Goal: Information Seeking & Learning: Learn about a topic

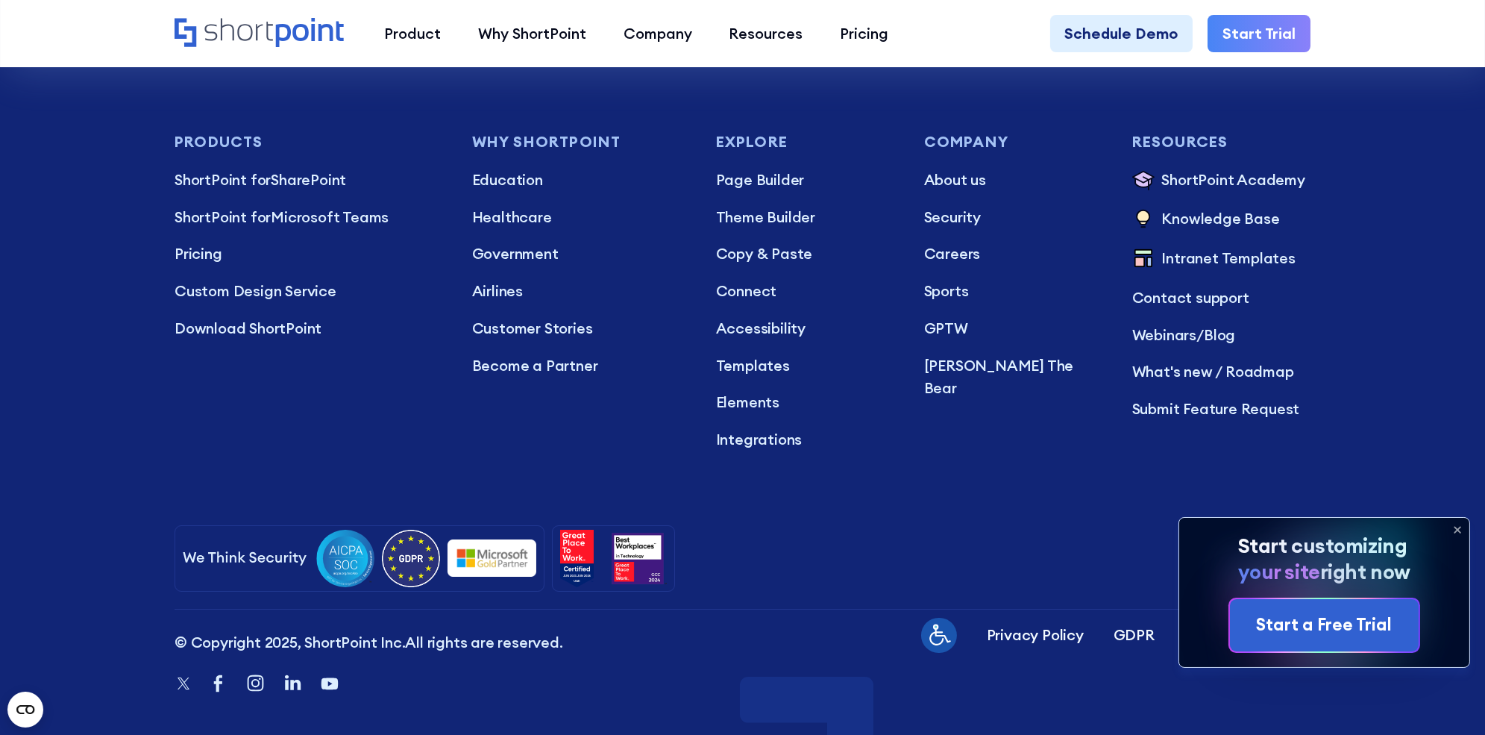
click at [1456, 539] on icon at bounding box center [1457, 530] width 24 height 24
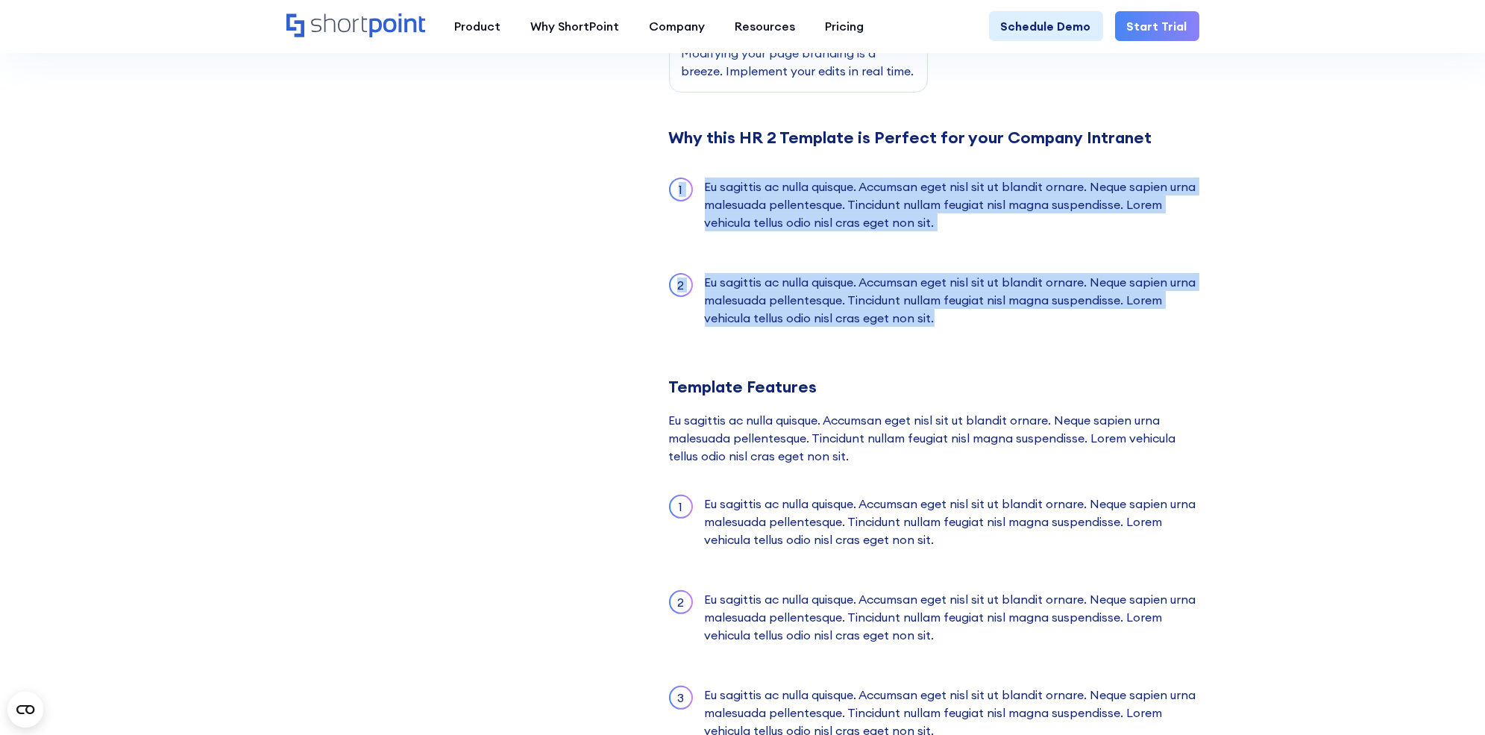
drag, startPoint x: 940, startPoint y: 316, endPoint x: 654, endPoint y: 164, distance: 324.3
click at [654, 164] on div "Templates HR 2 HR 2 SharePoint Template Augue varius sociis feugiat adipiscing …" at bounding box center [742, 90] width 913 height 2627
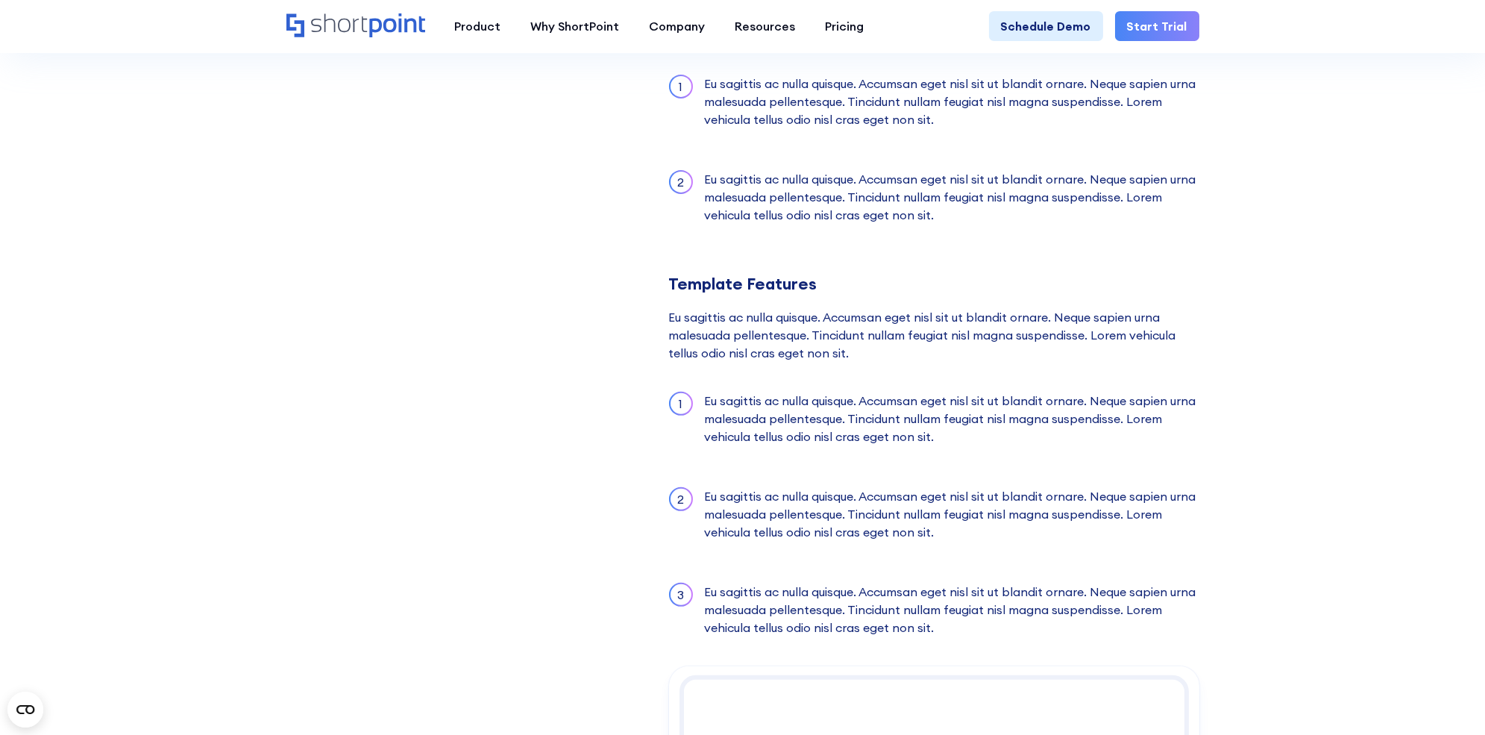
scroll to position [1403, 0]
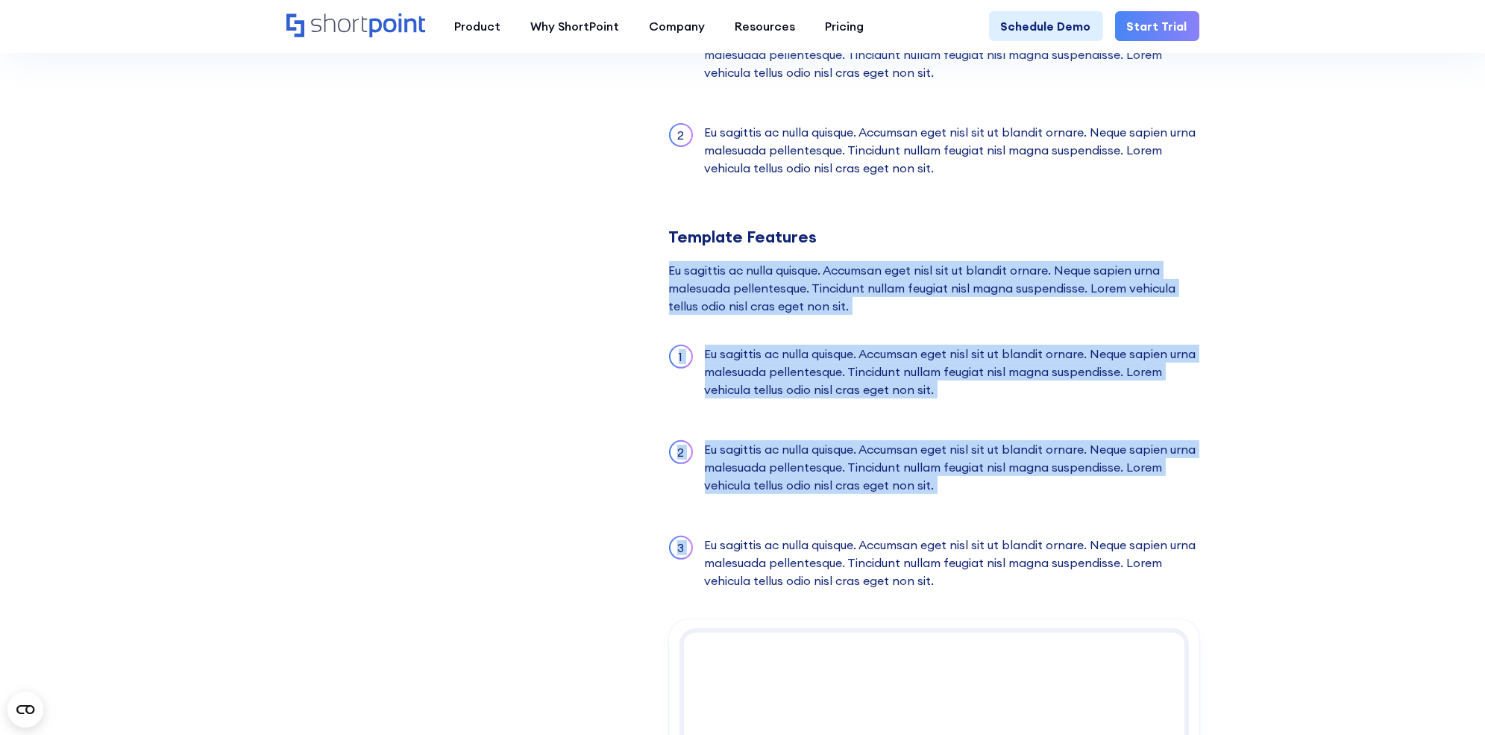
drag, startPoint x: 656, startPoint y: 273, endPoint x: 817, endPoint y: 511, distance: 287.7
click at [1105, 263] on div "Eu sagittis ac nulla quisque. Accumsan eget nisl sit ut blandit ornare. Neque s…" at bounding box center [934, 288] width 530 height 54
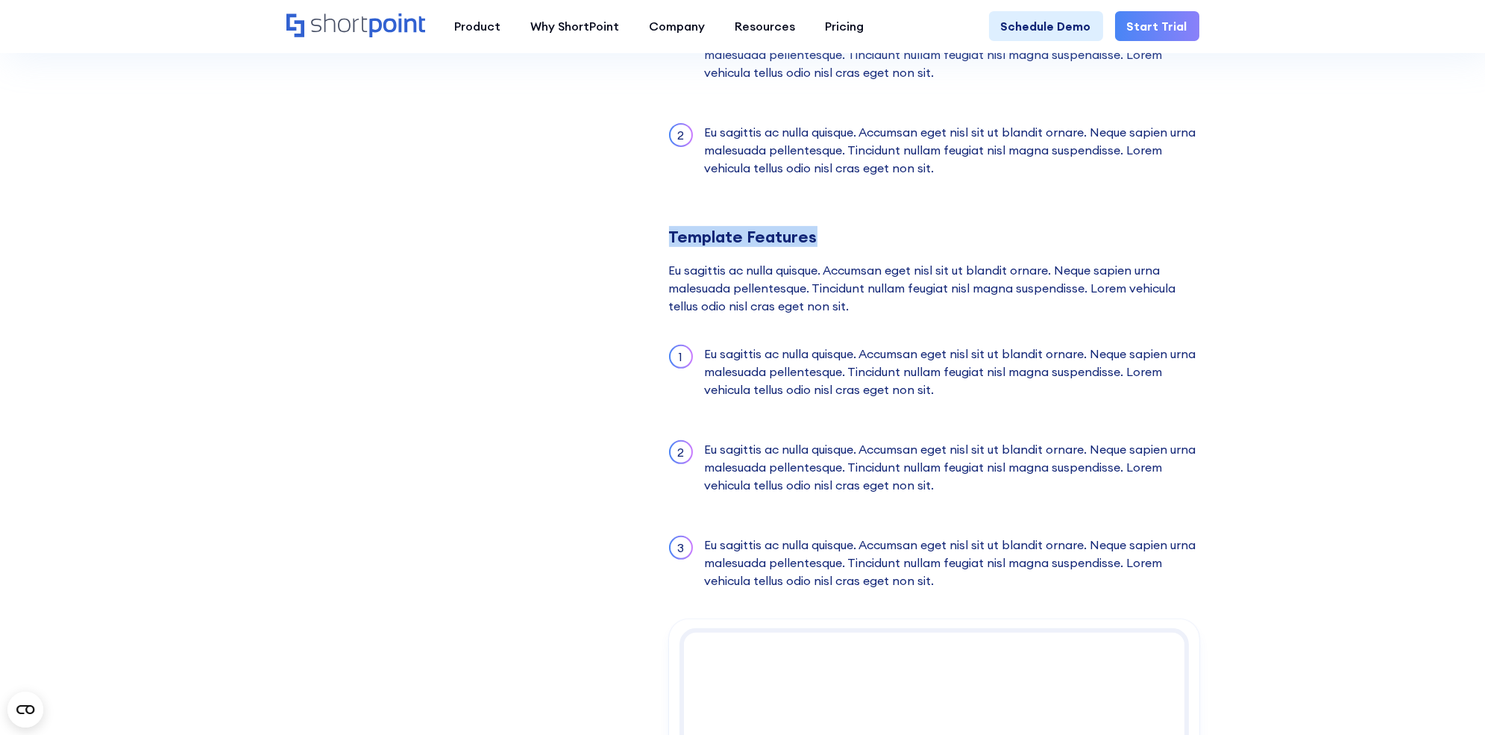
drag, startPoint x: 819, startPoint y: 232, endPoint x: 665, endPoint y: 232, distance: 154.4
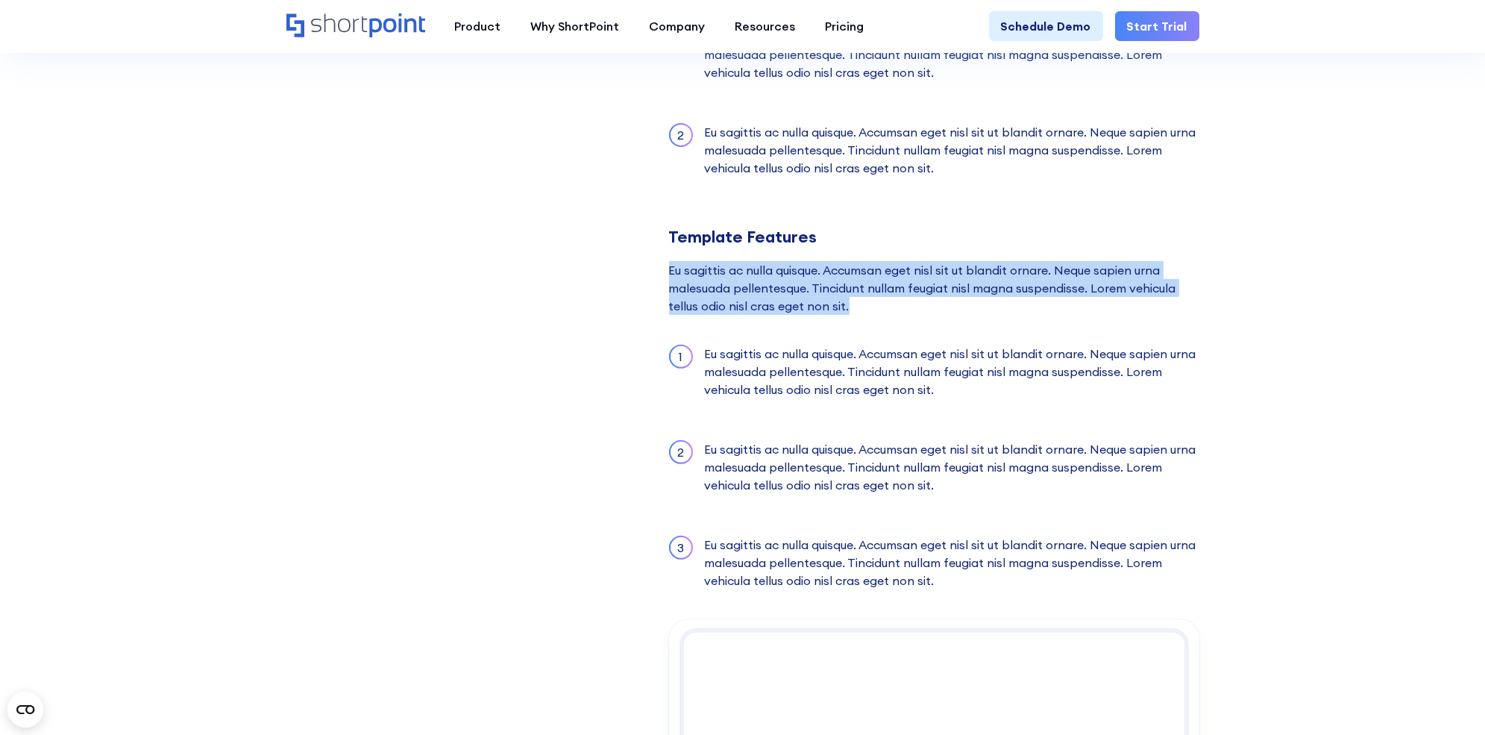
drag, startPoint x: 666, startPoint y: 266, endPoint x: 870, endPoint y: 309, distance: 208.9
click at [870, 309] on div "Eu sagittis ac nulla quisque. Accumsan eget nisl sit ut blandit ornare. Neque s…" at bounding box center [934, 288] width 530 height 54
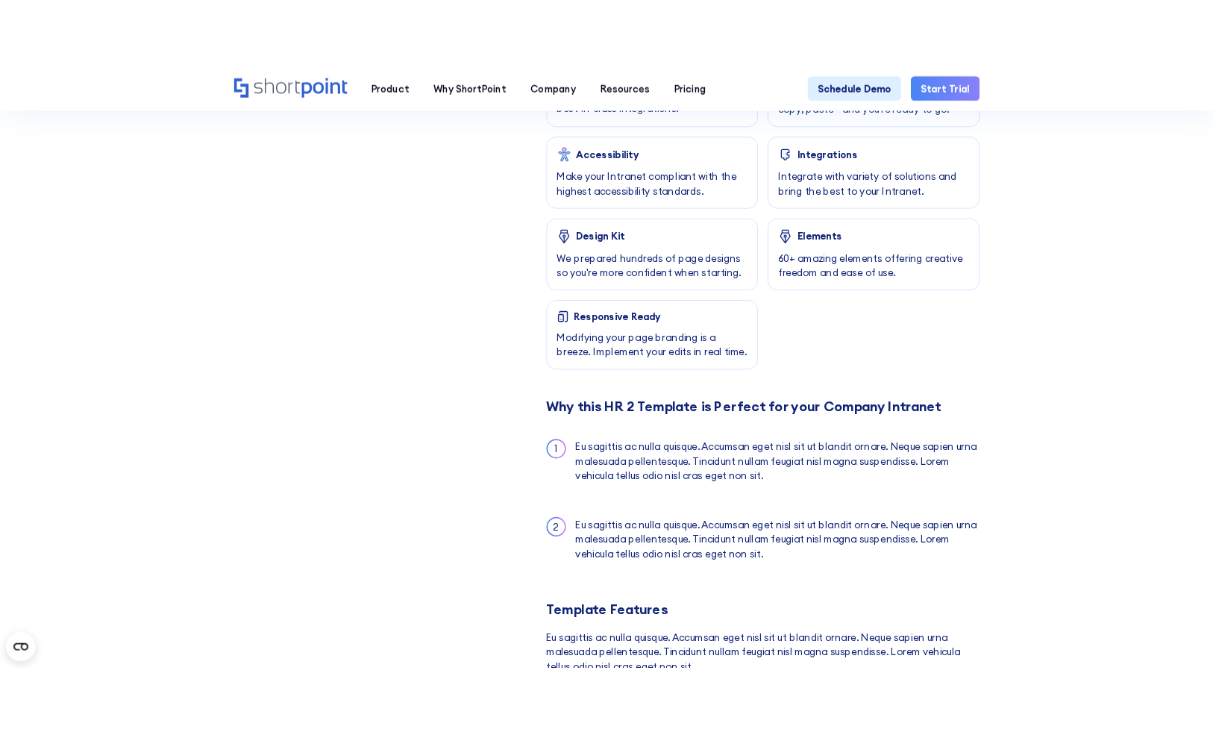
scroll to position [0, 0]
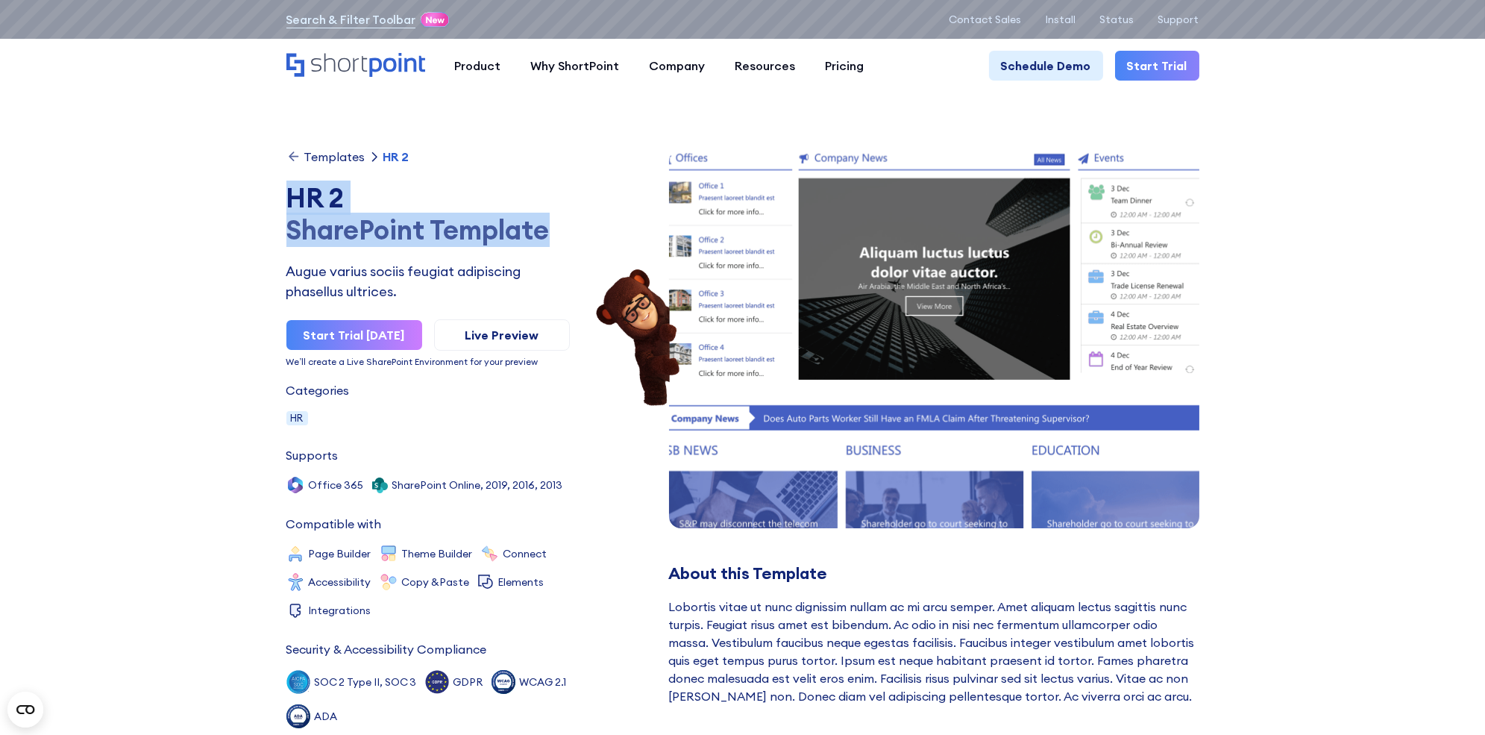
drag, startPoint x: 283, startPoint y: 196, endPoint x: 545, endPoint y: 235, distance: 264.6
click at [351, 209] on div "HR 2" at bounding box center [427, 198] width 283 height 32
drag, startPoint x: 288, startPoint y: 195, endPoint x: 357, endPoint y: 195, distance: 68.6
click at [357, 195] on div "HR 2" at bounding box center [427, 198] width 283 height 32
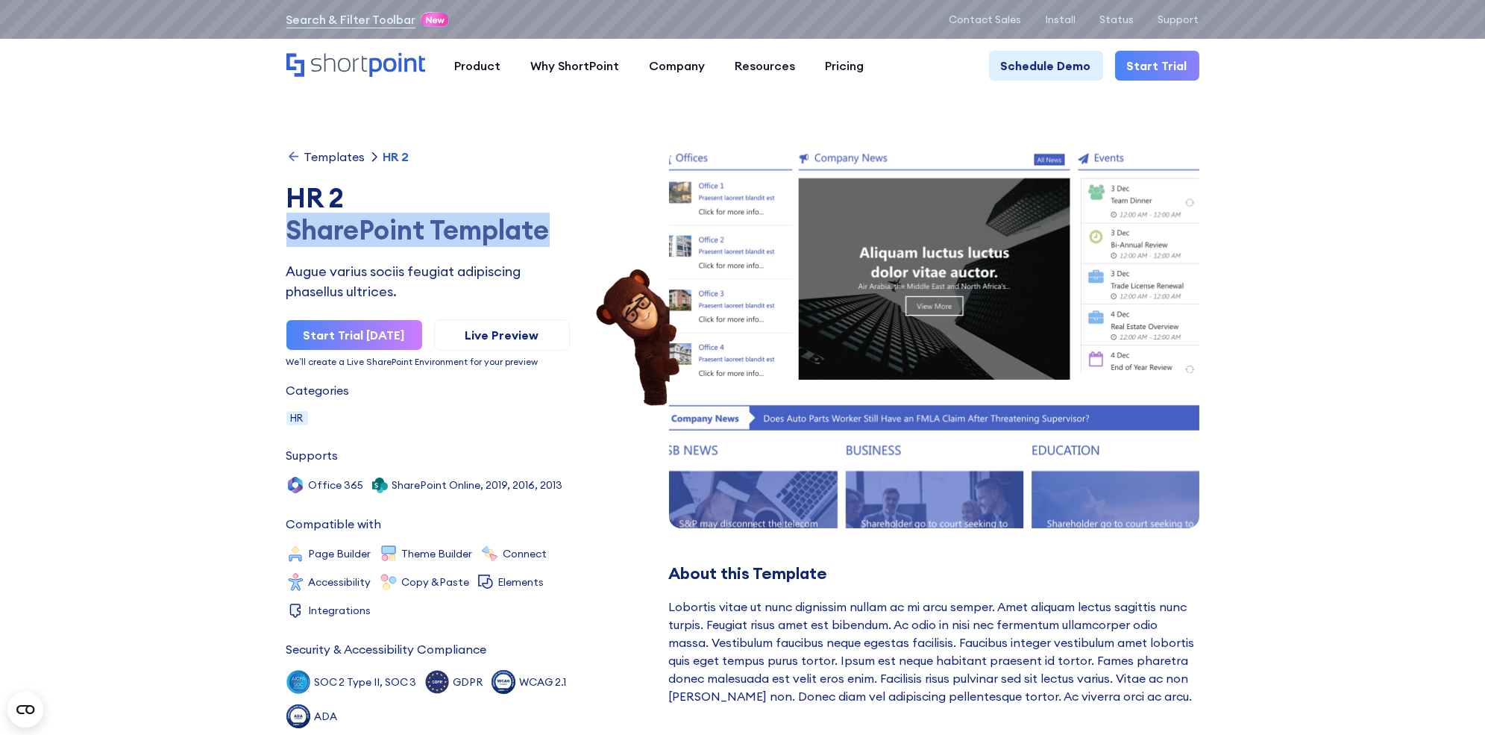
drag, startPoint x: 289, startPoint y: 230, endPoint x: 545, endPoint y: 227, distance: 256.6
click at [545, 227] on div "SharePoint Template" at bounding box center [427, 230] width 283 height 32
click at [442, 239] on div "SharePoint Template" at bounding box center [427, 230] width 283 height 32
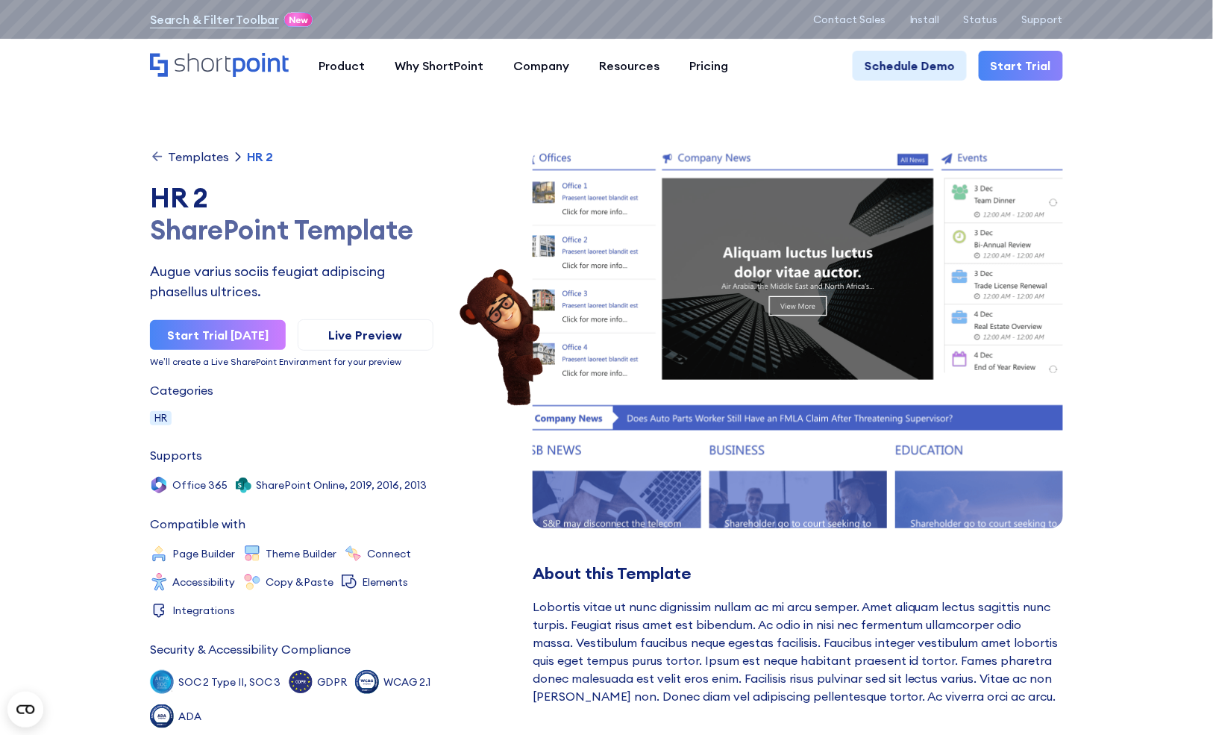
click at [313, 219] on div "SharePoint Template" at bounding box center [291, 230] width 283 height 32
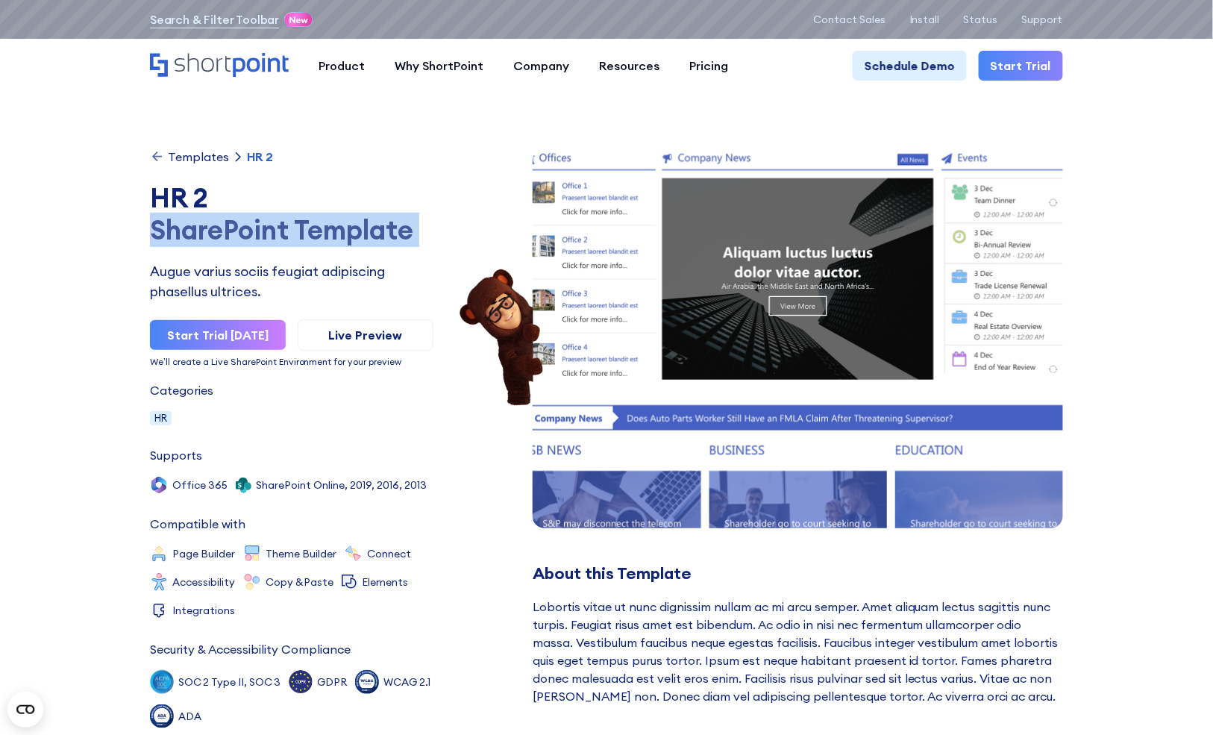
click at [313, 219] on div "SharePoint Template" at bounding box center [291, 230] width 283 height 32
click at [366, 227] on div "SharePoint Template" at bounding box center [291, 230] width 283 height 32
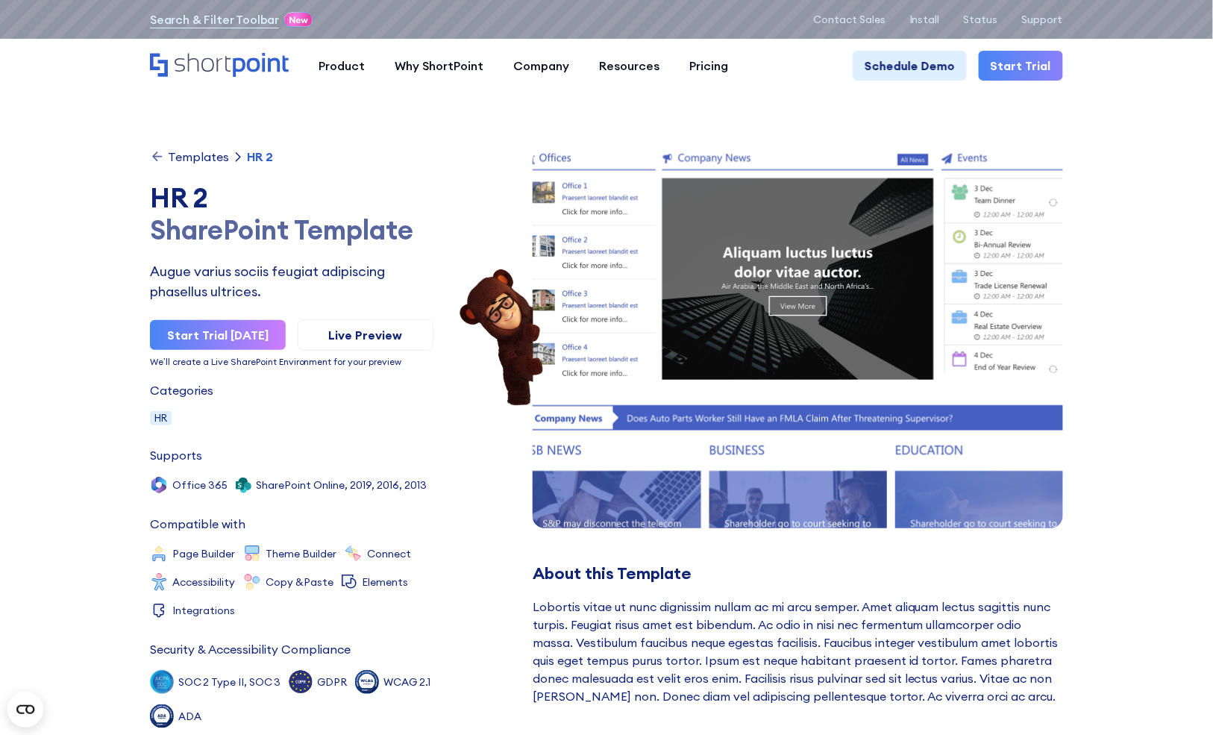
click at [366, 227] on div "SharePoint Template" at bounding box center [291, 230] width 283 height 32
click at [283, 233] on div "SharePoint Template" at bounding box center [291, 230] width 283 height 32
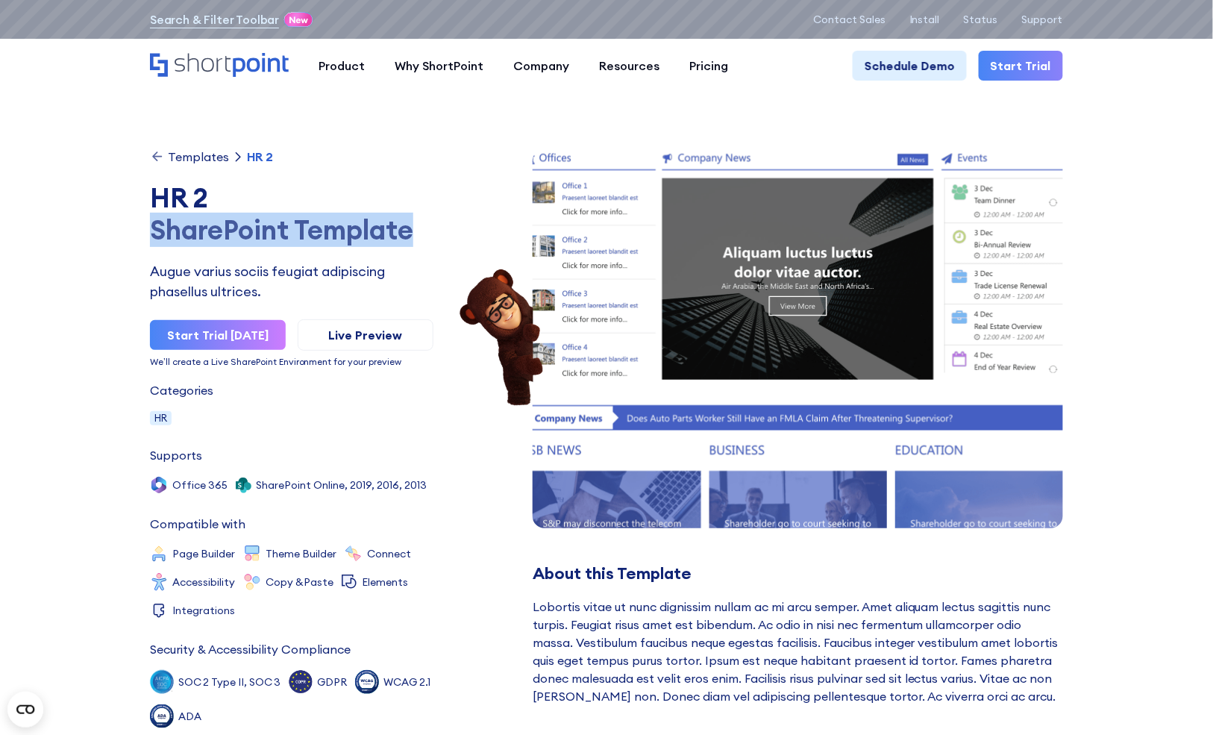
click at [283, 233] on div "SharePoint Template" at bounding box center [291, 230] width 283 height 32
paste div
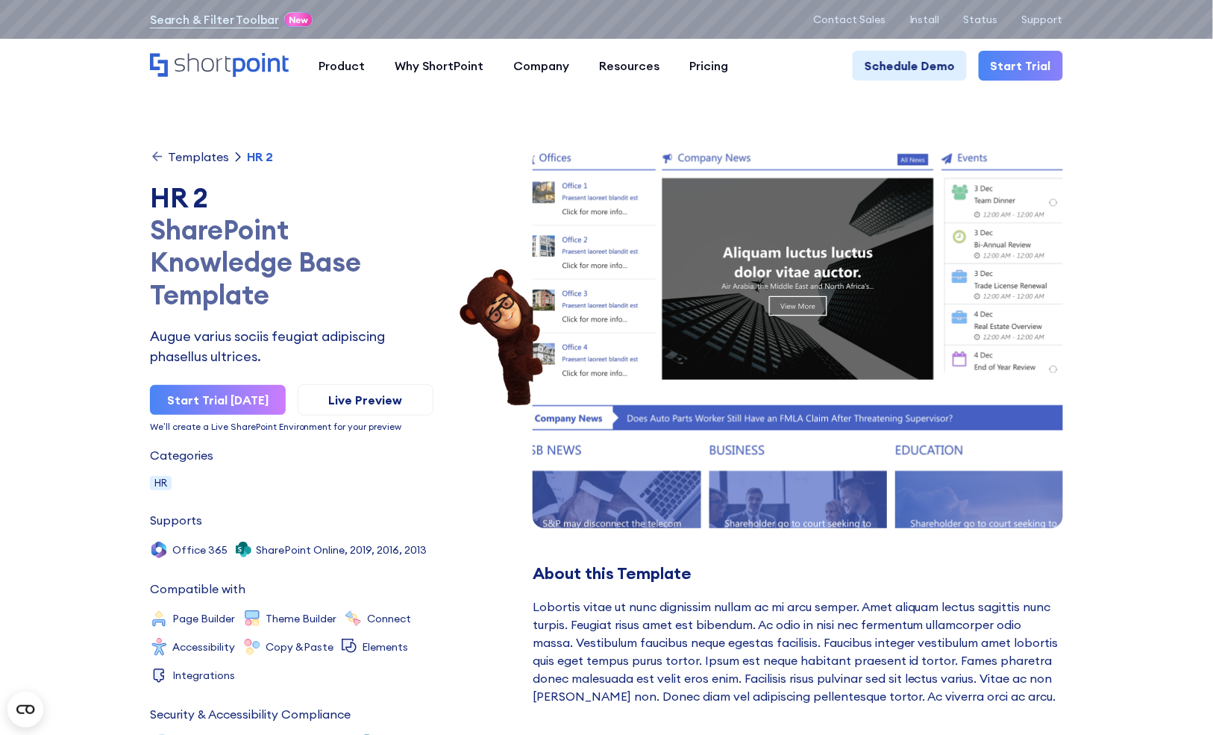
click at [321, 266] on div "SharePoint Knowledge Base Template" at bounding box center [291, 262] width 283 height 97
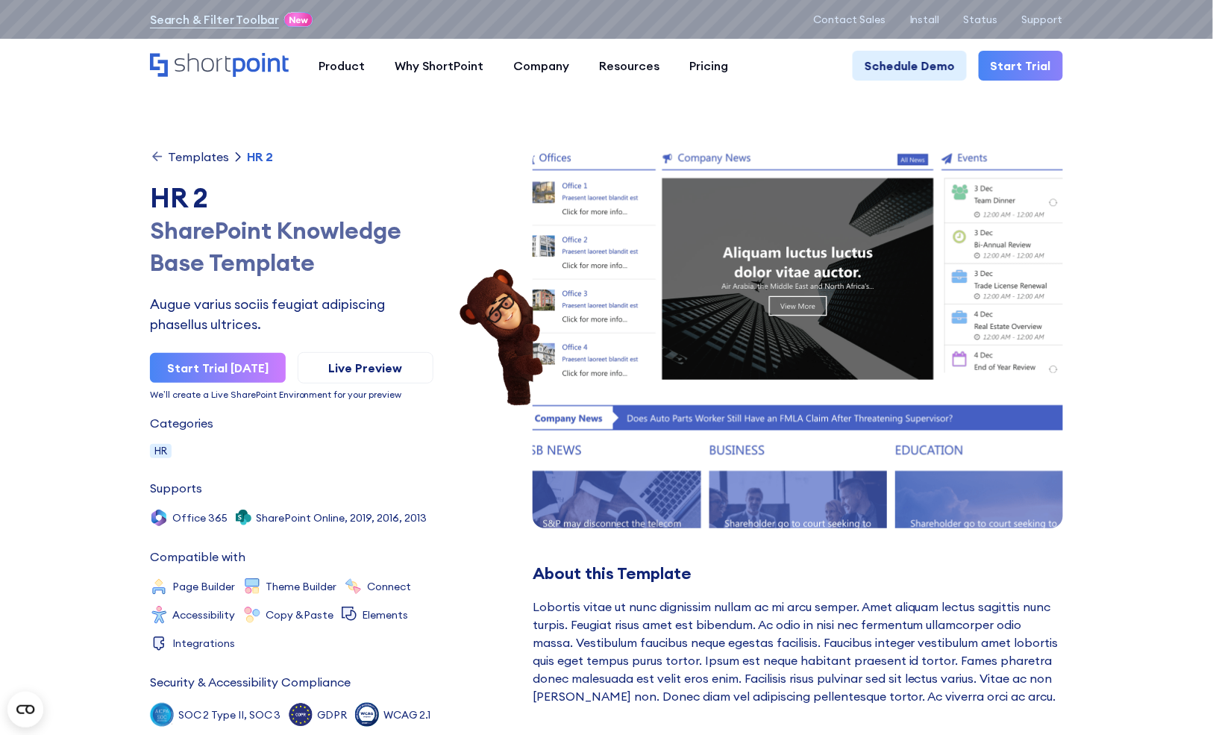
click at [235, 197] on div "HR 2" at bounding box center [291, 198] width 283 height 32
drag, startPoint x: 152, startPoint y: 198, endPoint x: 206, endPoint y: 201, distance: 53.8
click at [206, 201] on div "HR 2" at bounding box center [291, 198] width 283 height 32
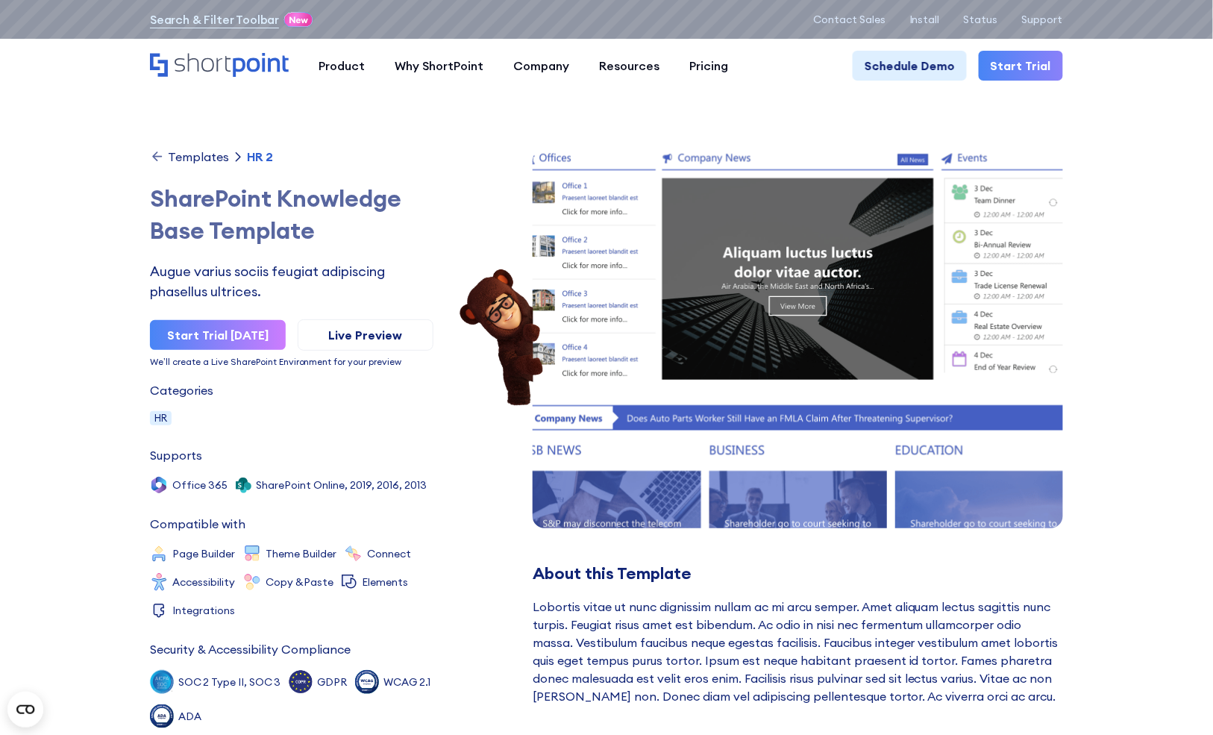
click at [152, 197] on div "SharePoint Knowledge Base Template" at bounding box center [291, 214] width 283 height 64
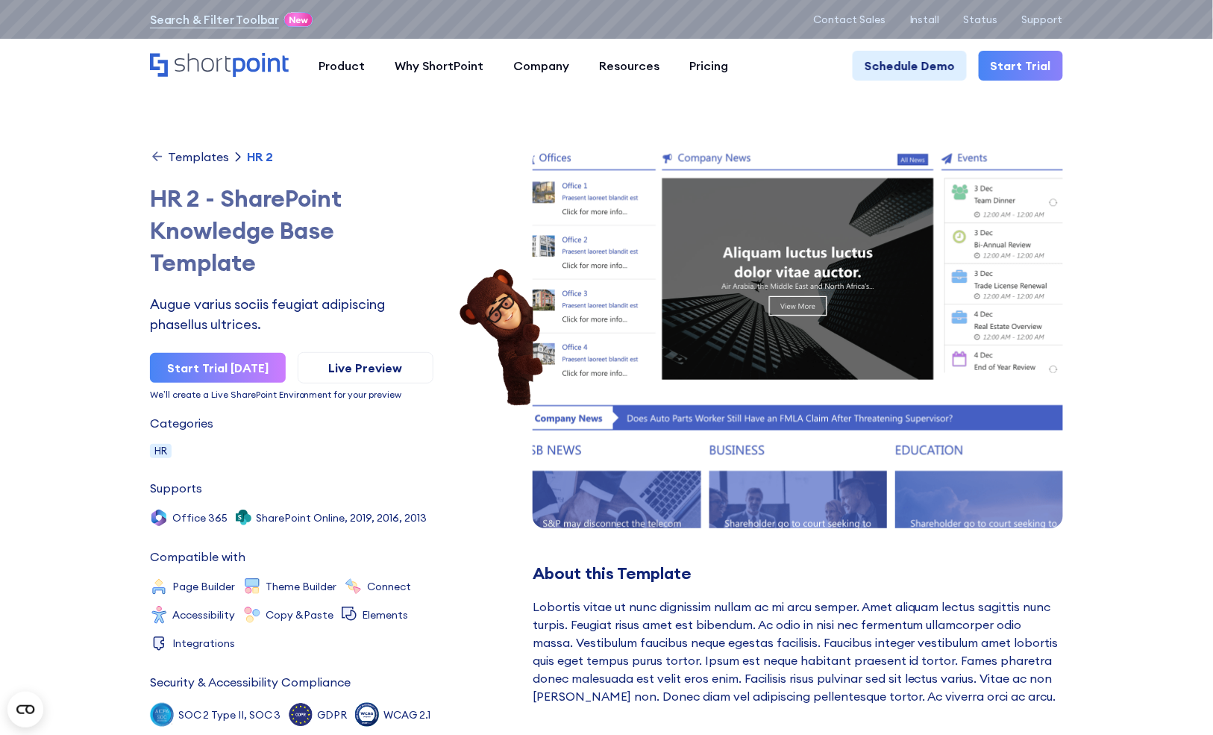
click at [201, 200] on div "HR 2 - SharePoint Knowledge Base Template" at bounding box center [291, 230] width 283 height 97
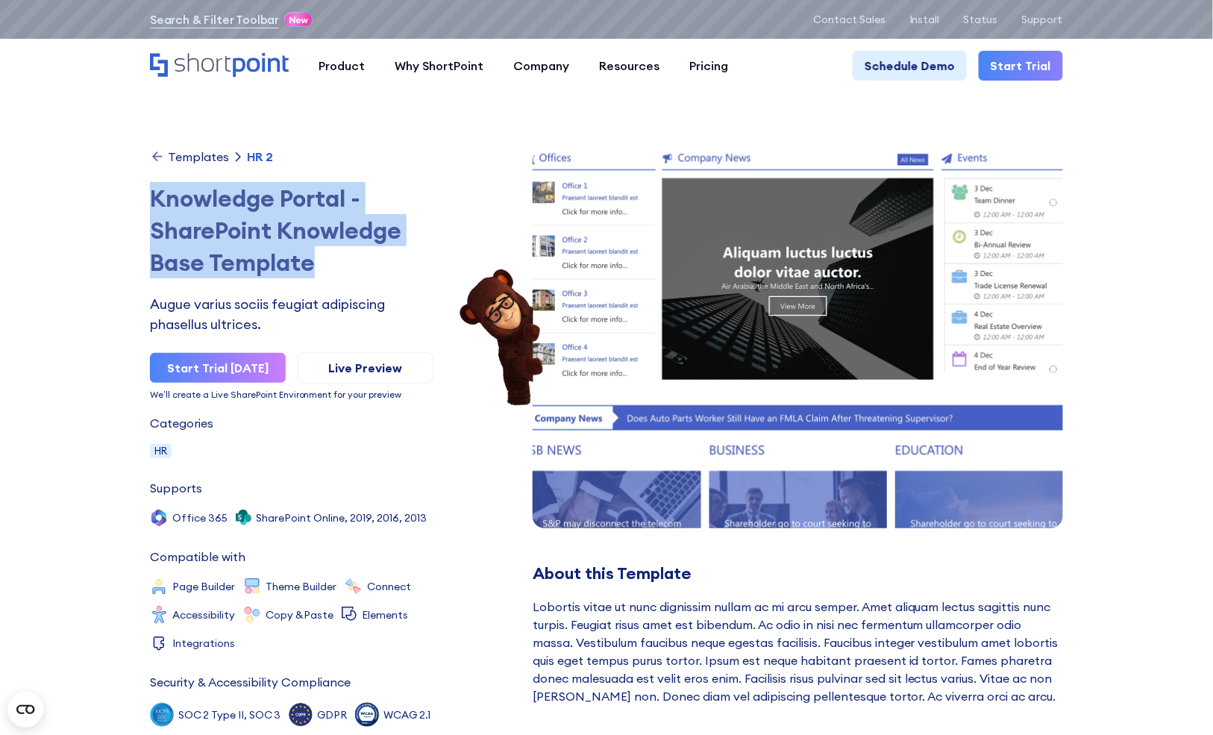
drag, startPoint x: 327, startPoint y: 265, endPoint x: 136, endPoint y: 210, distance: 198.5
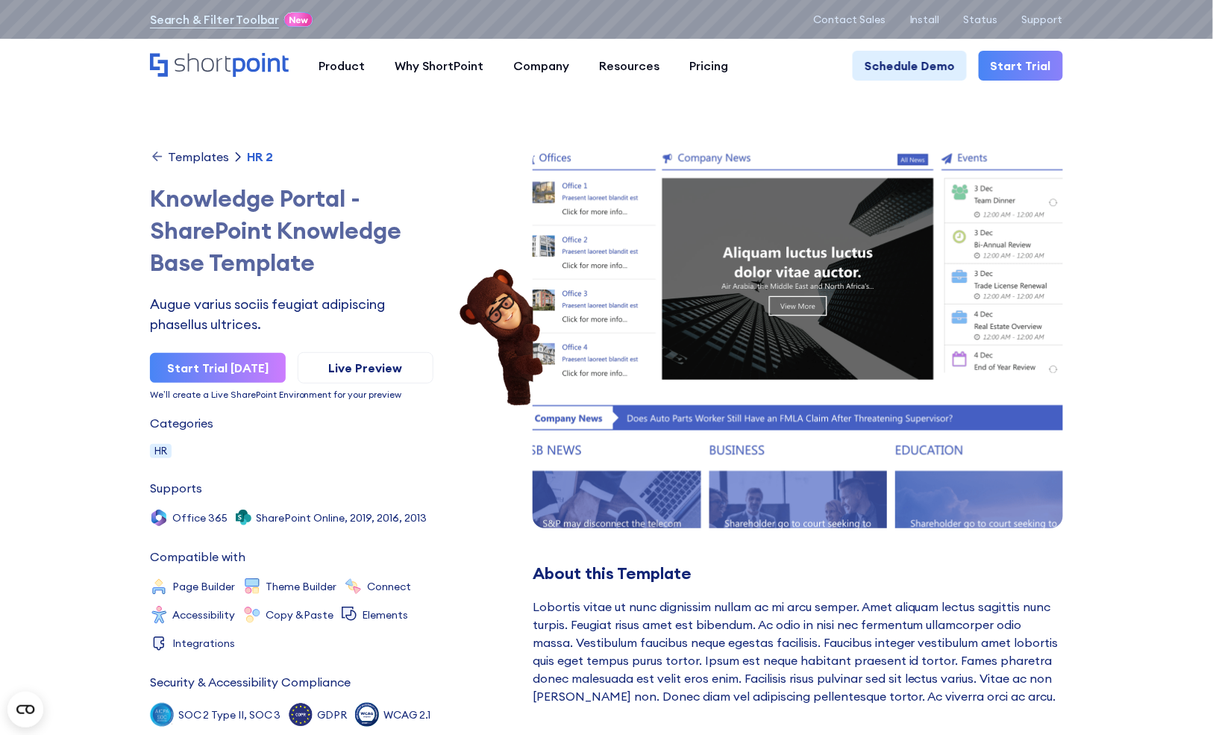
drag, startPoint x: 147, startPoint y: 201, endPoint x: 321, endPoint y: 205, distance: 173.8
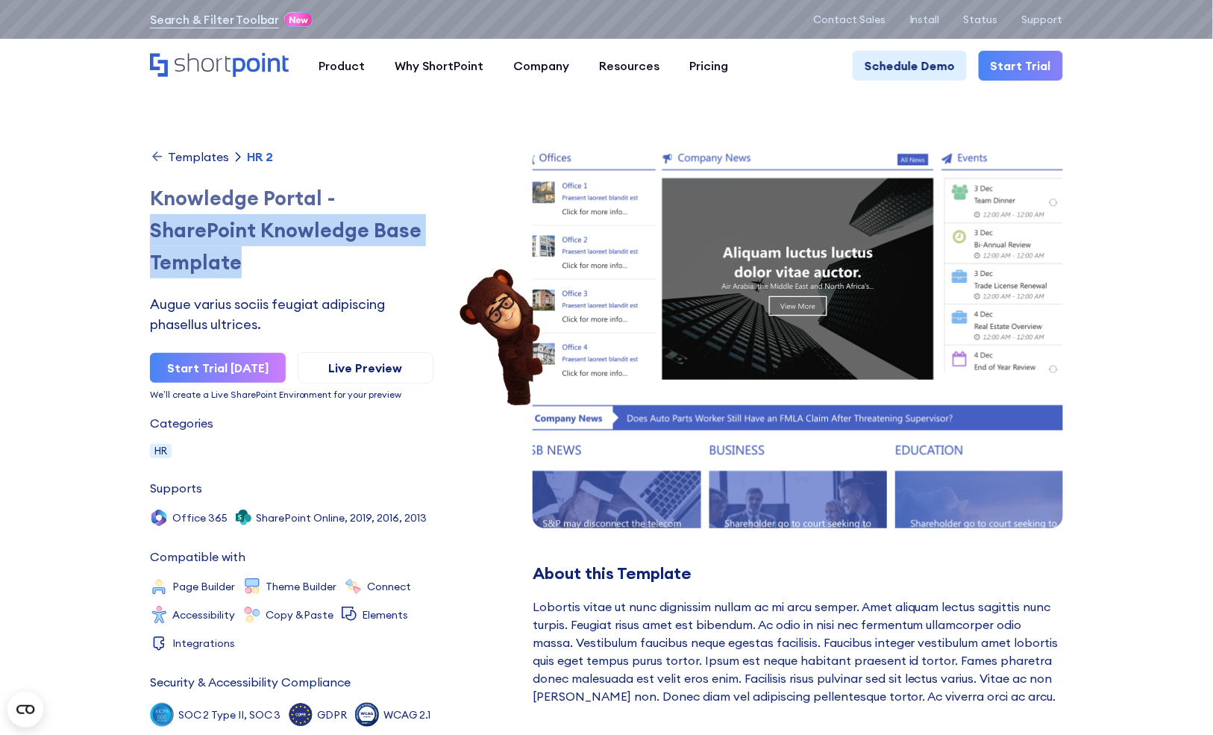
drag, startPoint x: 152, startPoint y: 227, endPoint x: 266, endPoint y: 260, distance: 118.7
click at [266, 260] on div "Knowledge Portal - SharePoint Knowledge Base Template" at bounding box center [291, 230] width 283 height 97
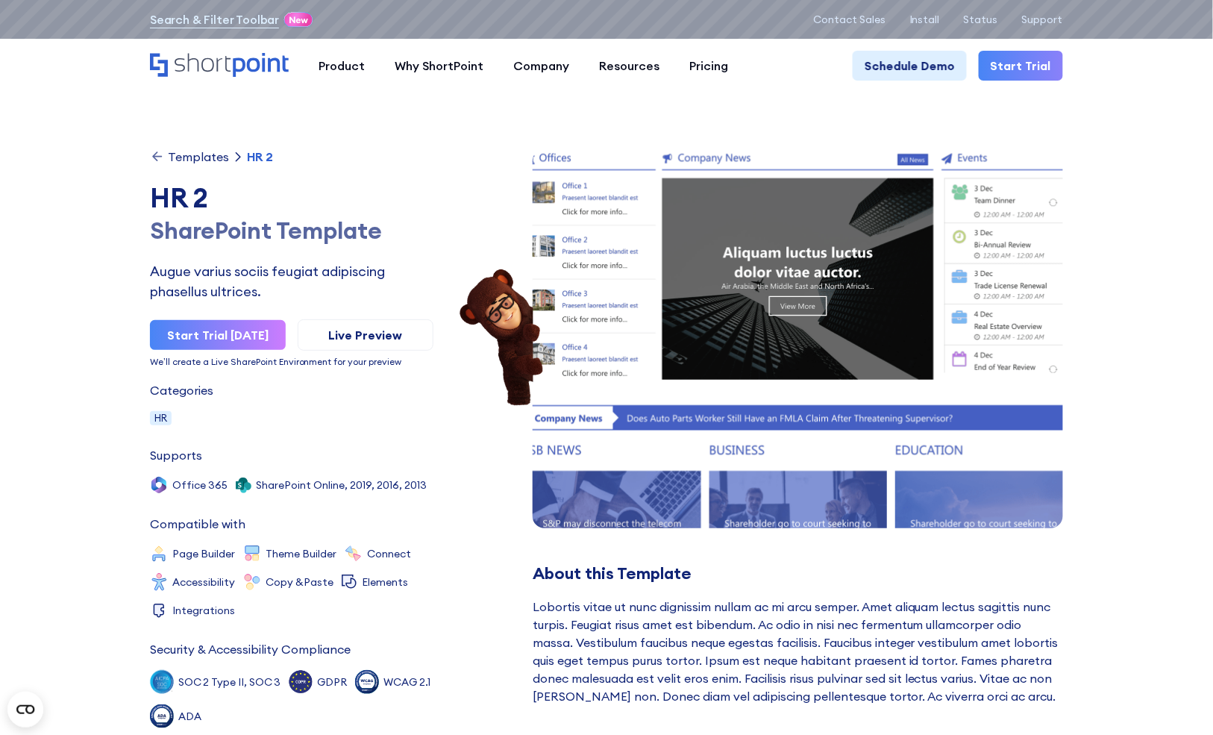
drag, startPoint x: 152, startPoint y: 195, endPoint x: 213, endPoint y: 201, distance: 61.4
click at [213, 201] on div "HR 2" at bounding box center [291, 198] width 283 height 32
click at [167, 193] on div "HR 2" at bounding box center [291, 198] width 283 height 32
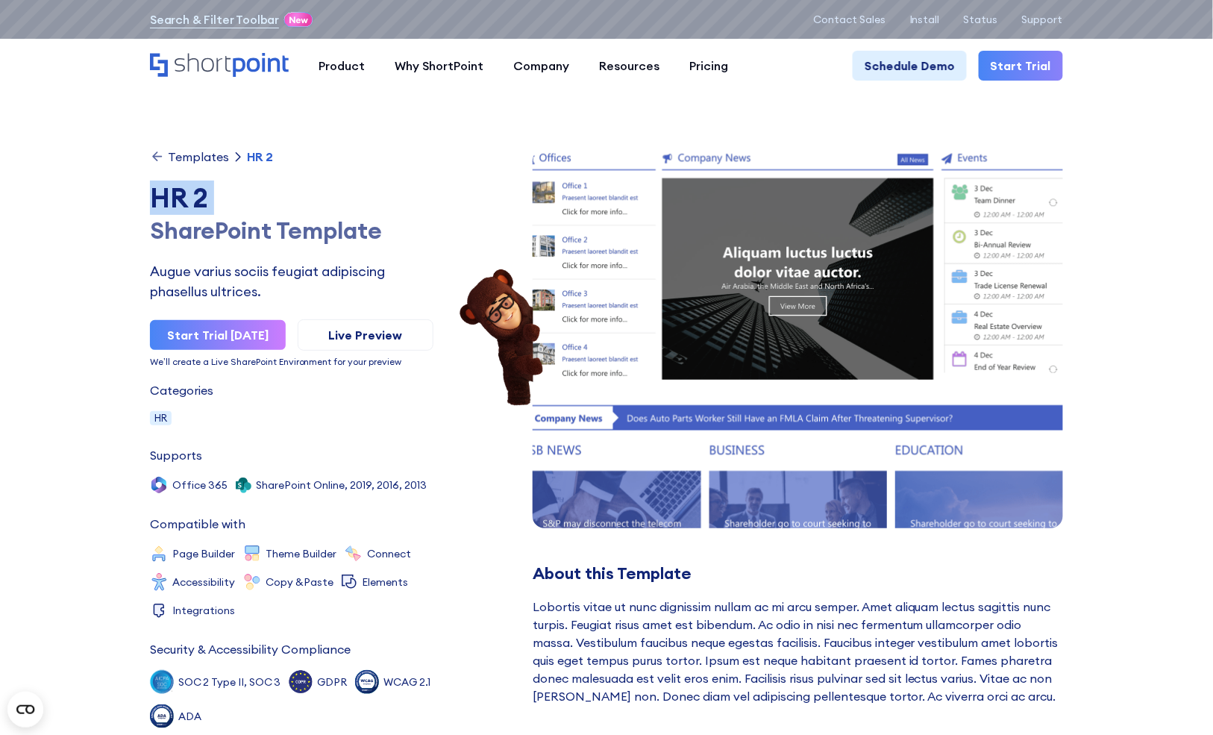
click at [167, 193] on div "HR 2" at bounding box center [291, 198] width 283 height 32
click at [425, 230] on div "SharePoint Template" at bounding box center [291, 230] width 283 height 32
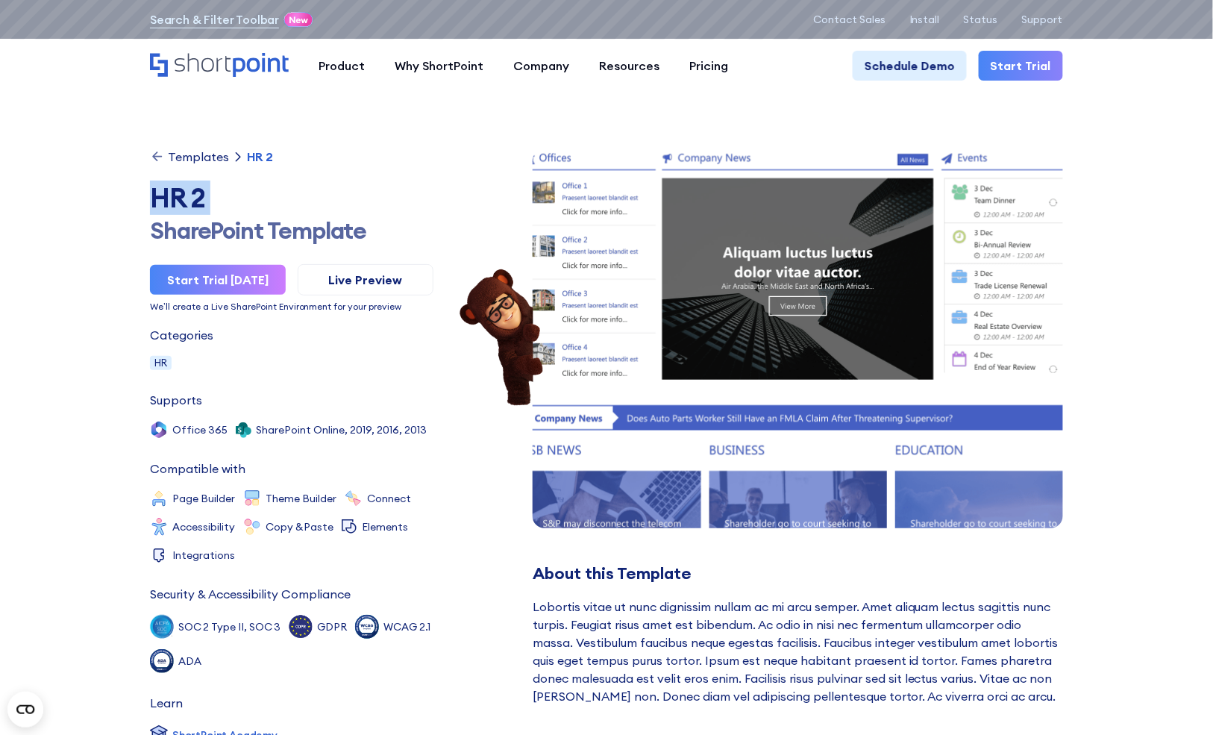
drag, startPoint x: 151, startPoint y: 192, endPoint x: 379, endPoint y: 242, distance: 233.5
click at [379, 242] on h1 "HR 2 SharePoint Template" at bounding box center [291, 214] width 283 height 64
click at [379, 242] on div "SharePoint Template" at bounding box center [291, 230] width 283 height 32
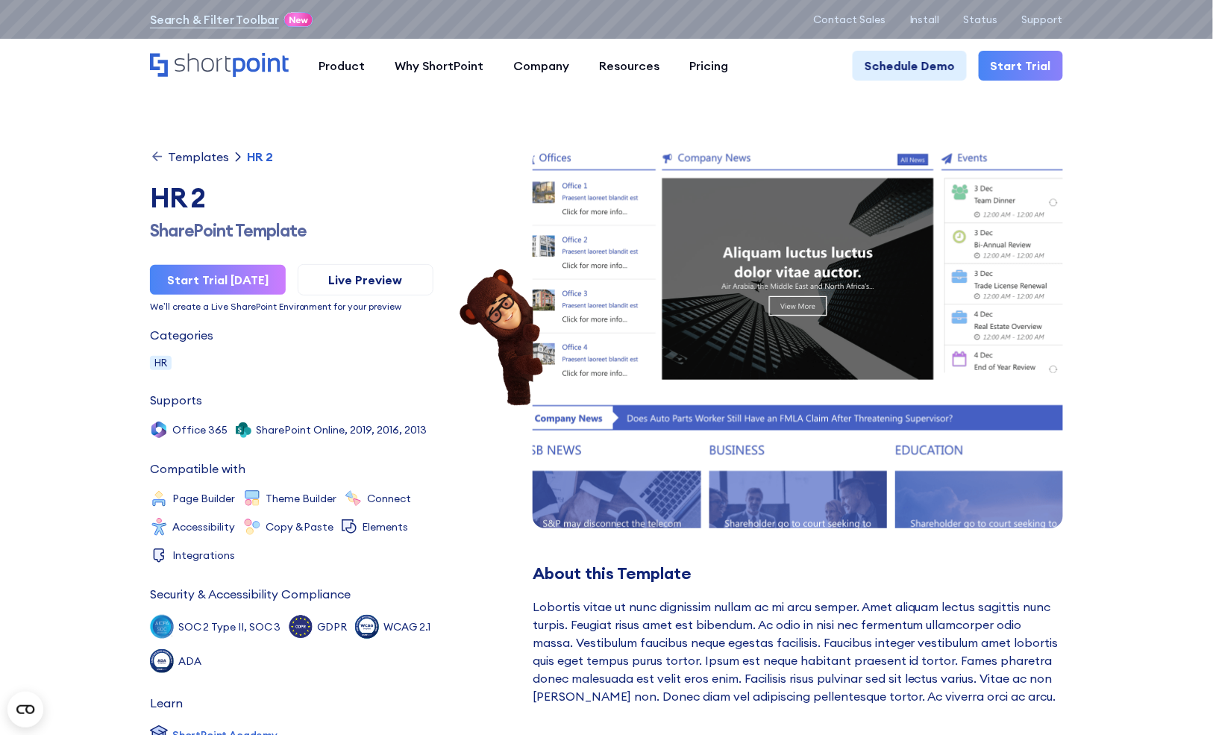
click at [230, 234] on div "SharePoint Template" at bounding box center [291, 230] width 283 height 32
paste div
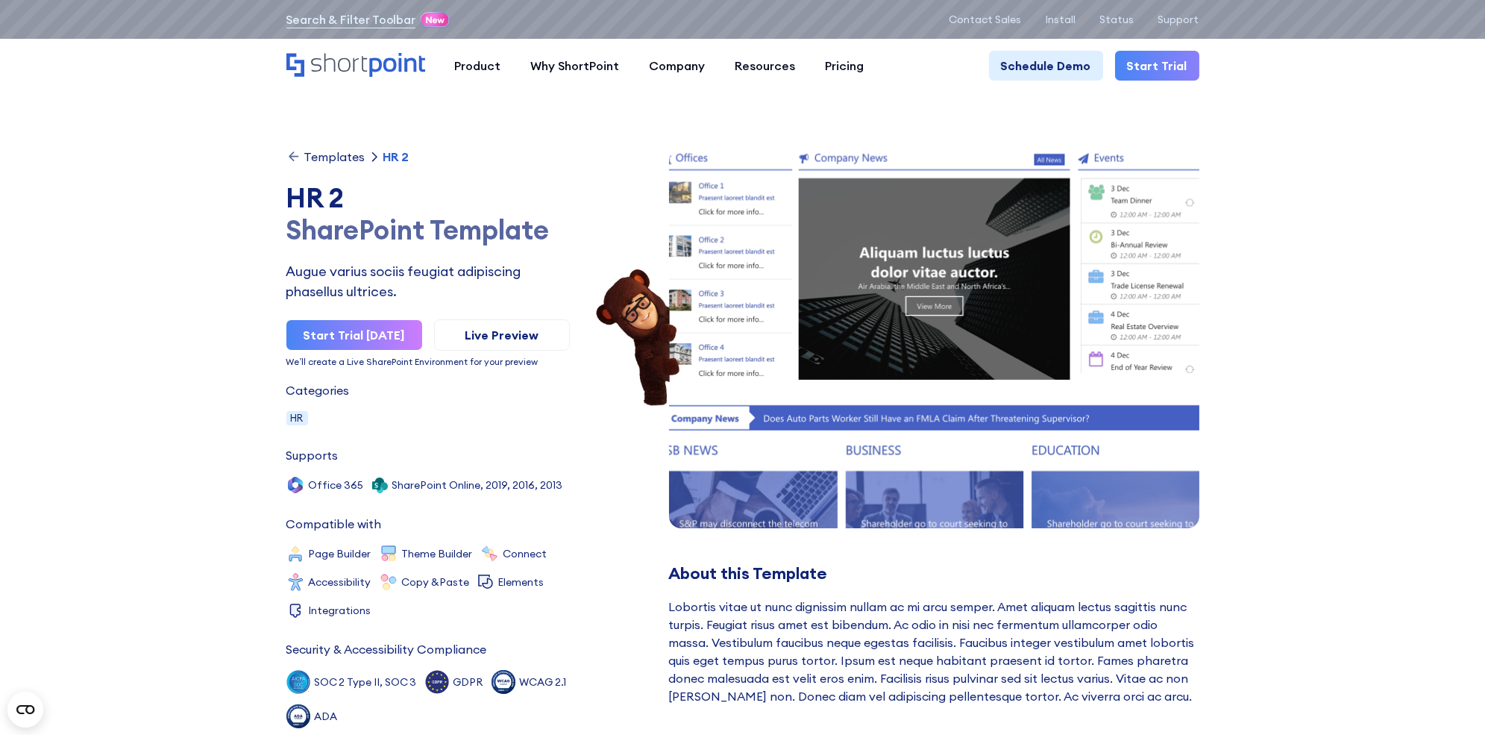
click at [486, 228] on div "SharePoint Template" at bounding box center [427, 230] width 283 height 32
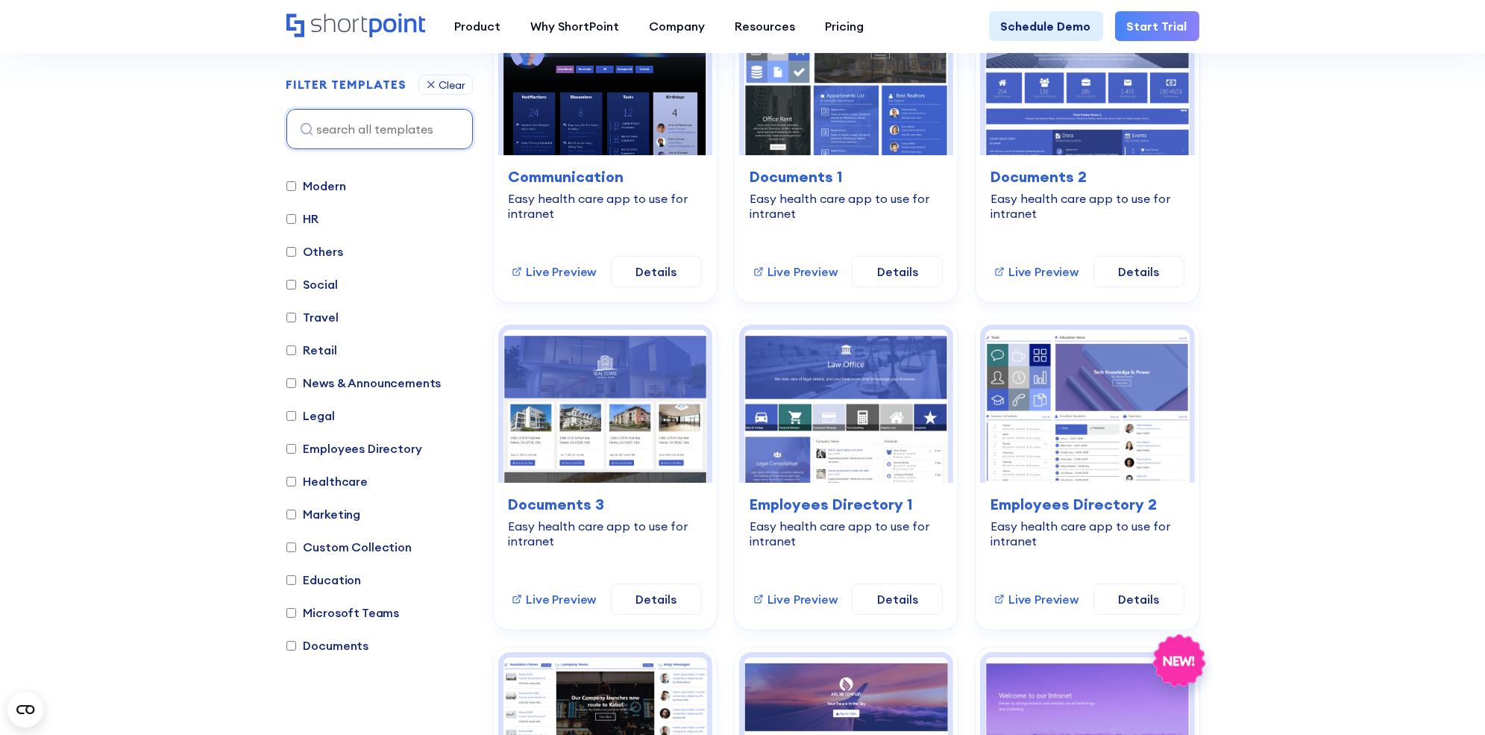
scroll to position [64, 0]
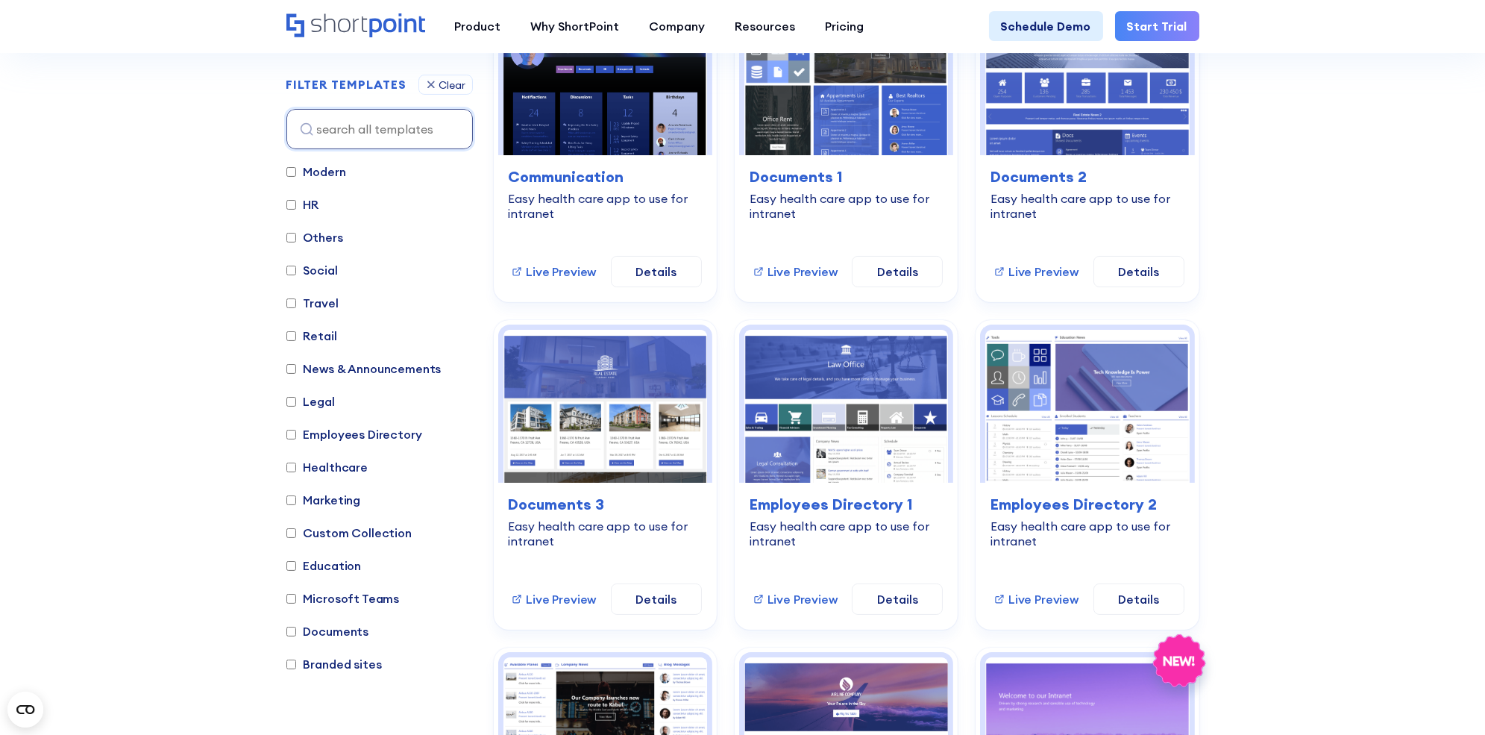
click at [329, 666] on label "Branded sites" at bounding box center [333, 664] width 95 height 18
click at [296, 666] on sites "Branded sites" at bounding box center [291, 664] width 10 height 10
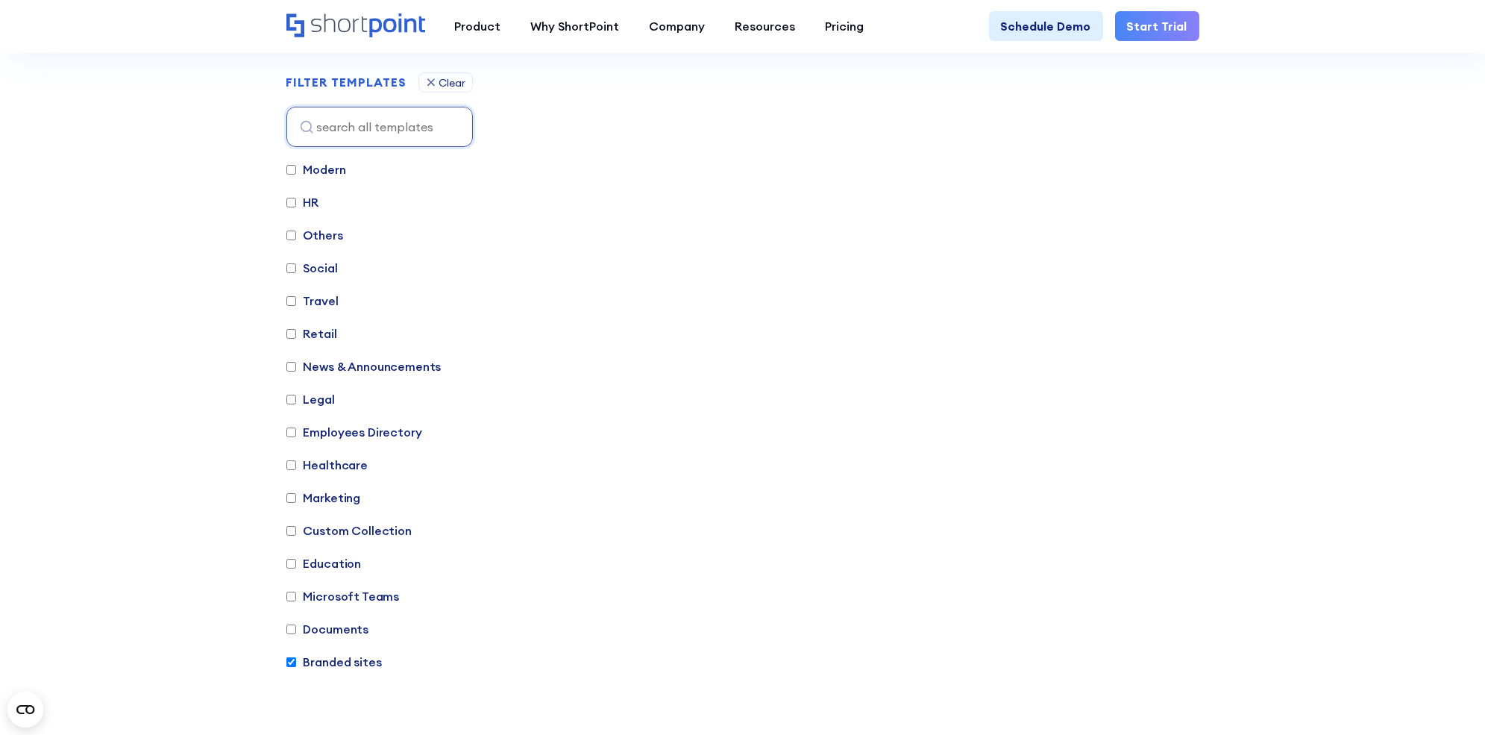
scroll to position [427, 0]
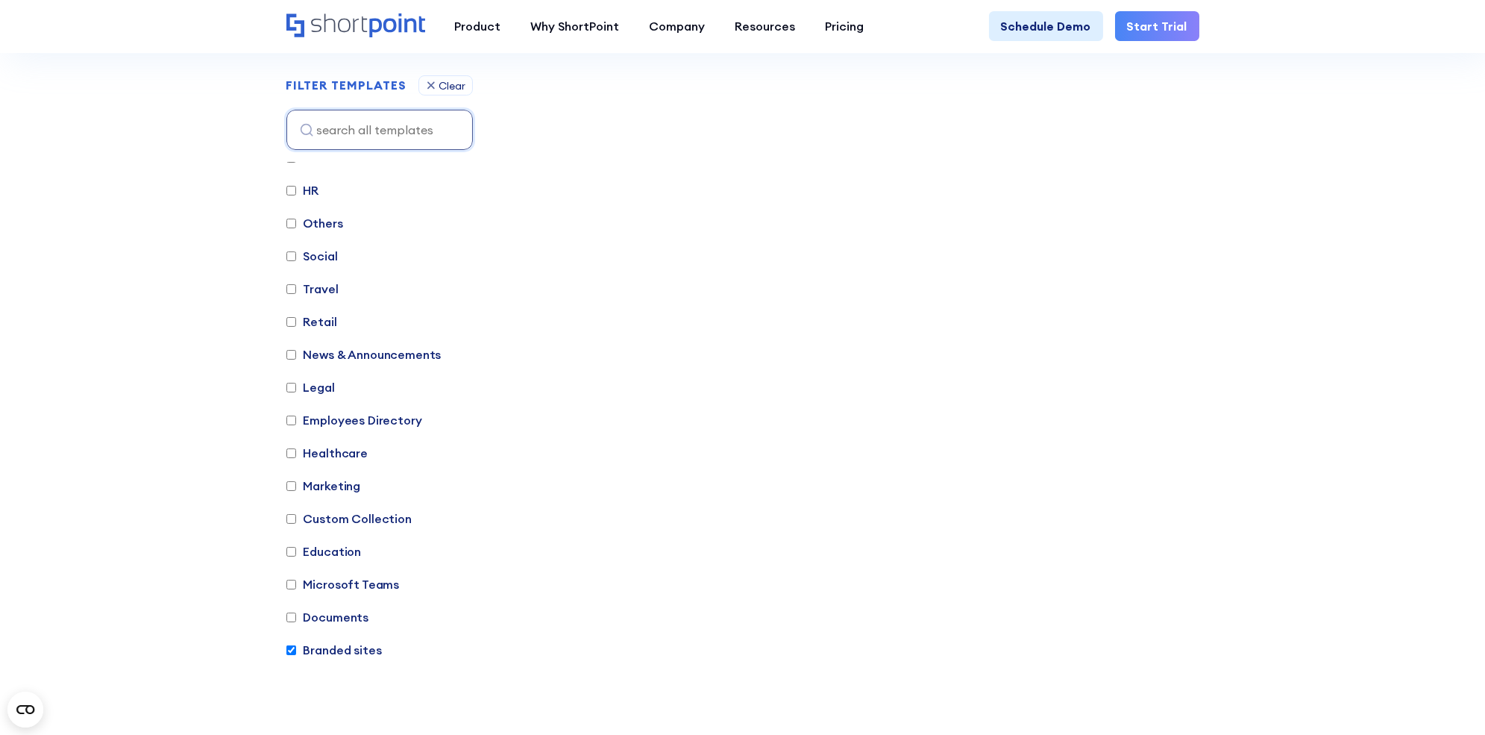
click at [326, 650] on label "Branded sites" at bounding box center [333, 650] width 95 height 18
click at [296, 650] on sites "Branded sites" at bounding box center [291, 650] width 10 height 10
checkbox sites "false"
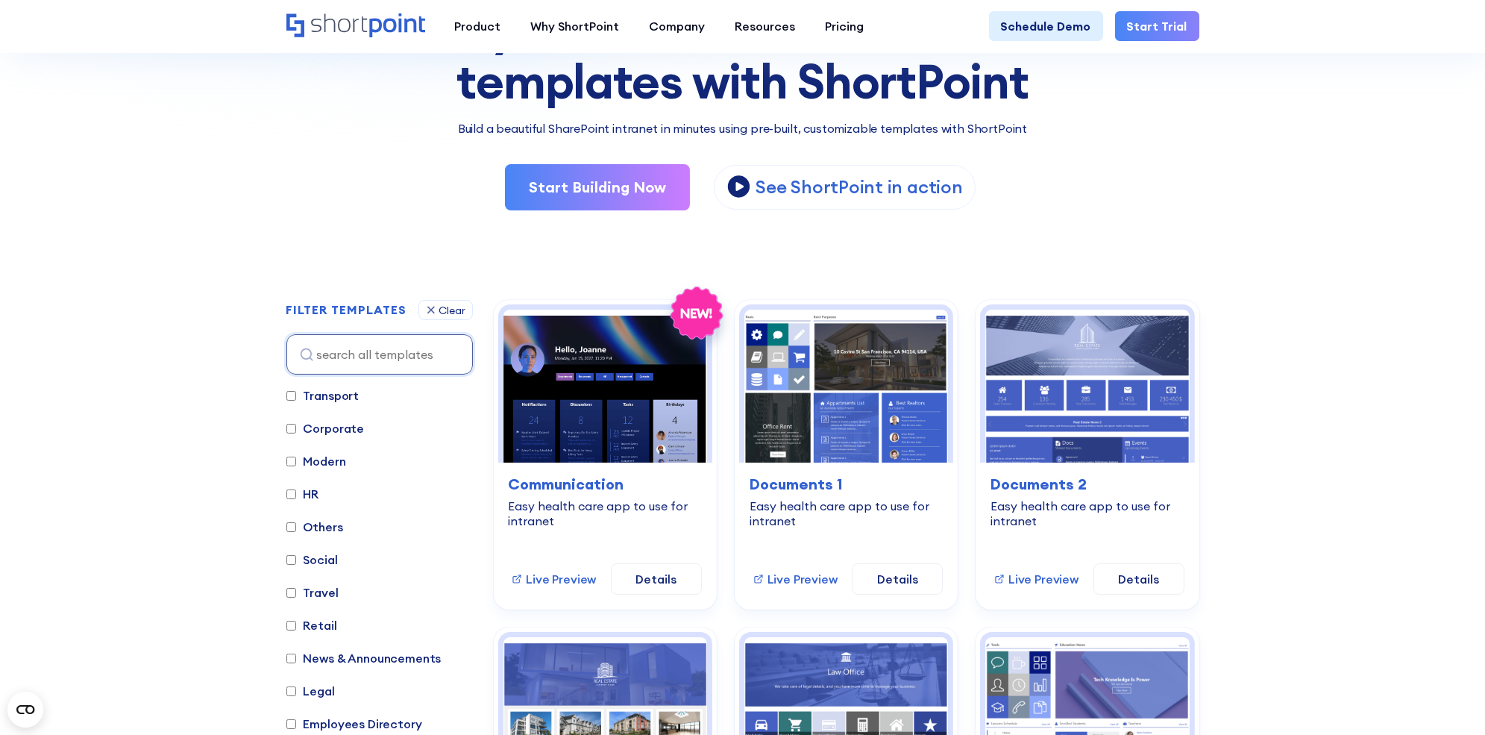
scroll to position [190, 0]
